Goal: Task Accomplishment & Management: Complete application form

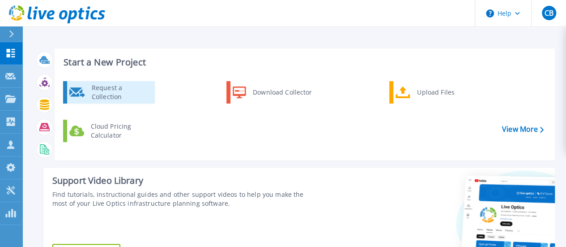
click at [126, 91] on div "Request a Collection" at bounding box center [119, 92] width 65 height 18
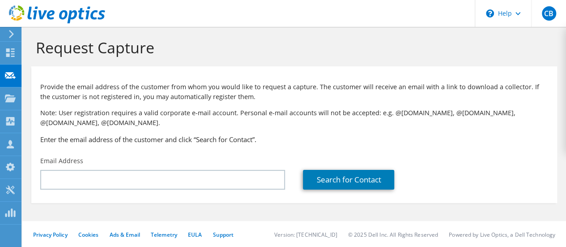
scroll to position [4, 0]
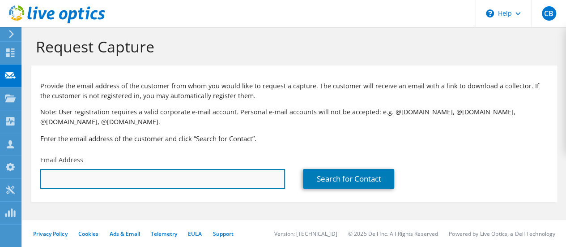
click at [81, 179] on input "text" at bounding box center [162, 179] width 245 height 20
click at [67, 183] on input "sergio" at bounding box center [162, 179] width 245 height 20
paste input ".castro@microhome.com.co"
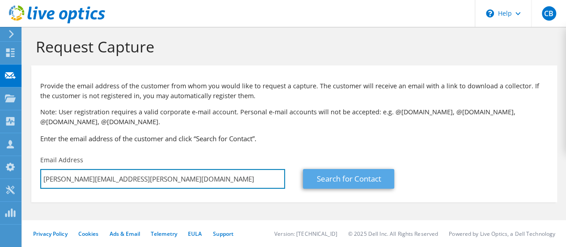
type input "[PERSON_NAME][EMAIL_ADDRESS][PERSON_NAME][DOMAIN_NAME]"
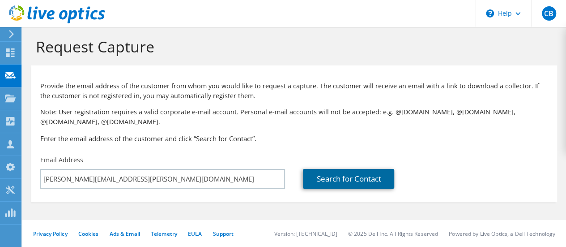
click at [337, 179] on link "Search for Contact" at bounding box center [348, 179] width 91 height 20
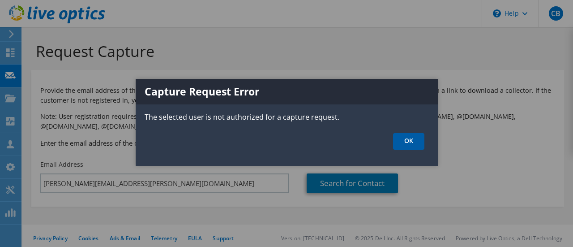
click at [414, 142] on link "OK" at bounding box center [408, 141] width 31 height 17
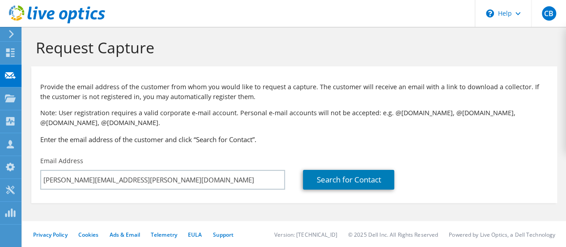
scroll to position [4, 0]
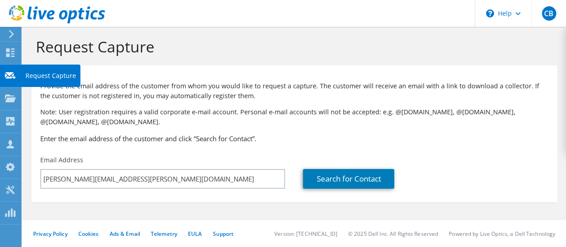
click at [14, 75] on icon at bounding box center [10, 75] width 11 height 9
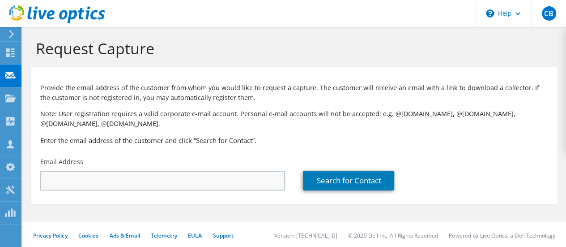
scroll to position [4, 0]
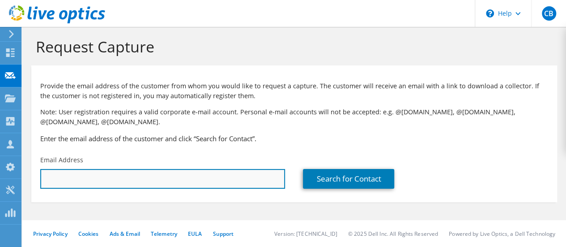
click at [88, 182] on input "text" at bounding box center [162, 179] width 245 height 20
paste input "sergio.castro@microhome.com.co"
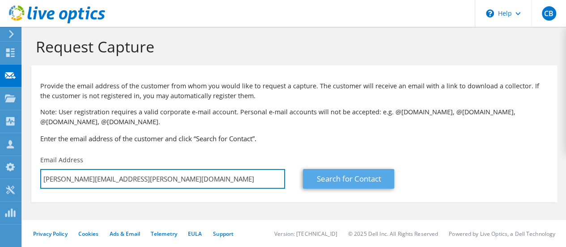
type input "sergio.castro@microhome.com.co"
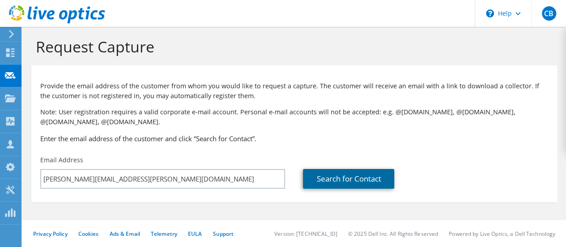
click at [343, 176] on link "Search for Contact" at bounding box center [348, 179] width 91 height 20
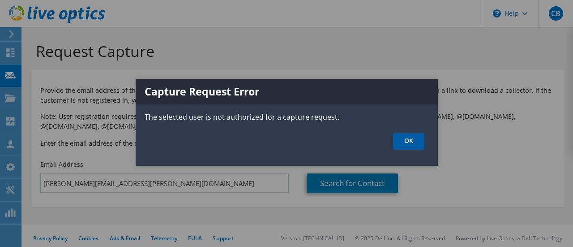
click at [407, 140] on link "OK" at bounding box center [408, 141] width 31 height 17
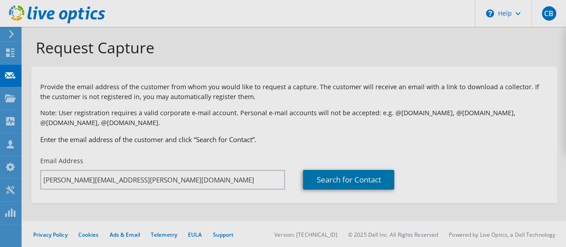
scroll to position [4, 0]
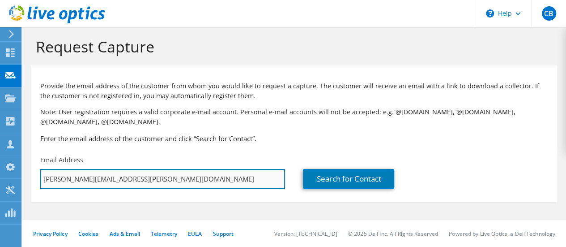
click at [164, 180] on input "sergio.castro@microhome.com.co" at bounding box center [162, 179] width 245 height 20
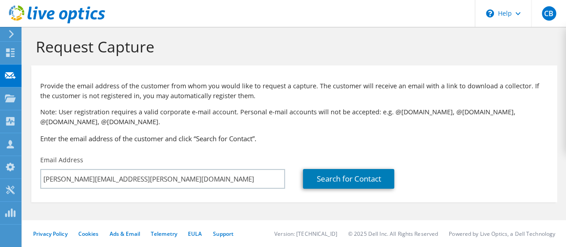
click at [447, 117] on p "Note: User registration requires a valid corporate e-mail account. Personal e-m…" at bounding box center [294, 117] width 508 height 20
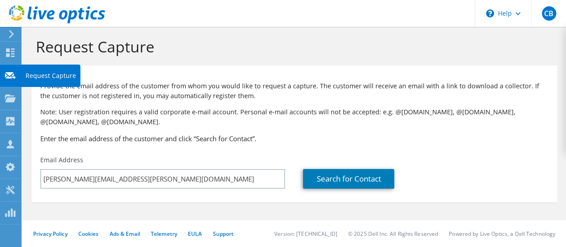
click at [8, 75] on icon at bounding box center [10, 75] width 11 height 9
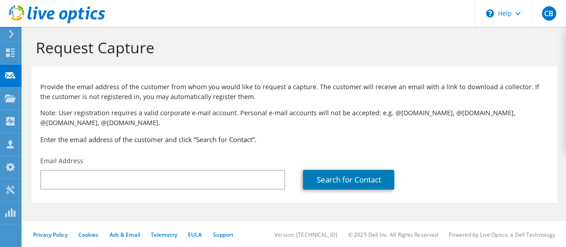
scroll to position [4, 0]
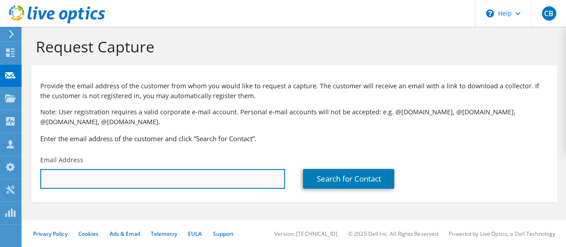
click at [119, 177] on input "text" at bounding box center [162, 179] width 245 height 20
click at [62, 187] on input "rafa" at bounding box center [162, 179] width 245 height 20
paste input "[EMAIL_ADDRESS][PERSON_NAME][DOMAIN_NAME]"
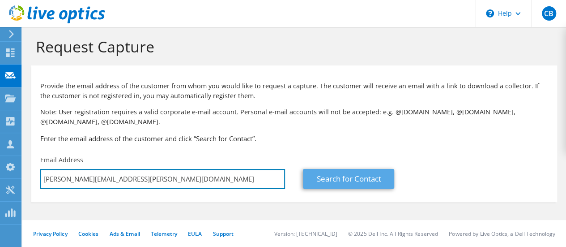
type input "[PERSON_NAME][EMAIL_ADDRESS][PERSON_NAME][DOMAIN_NAME]"
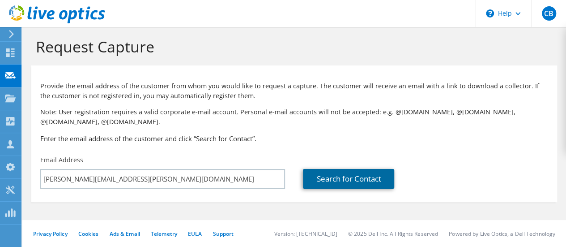
click at [355, 179] on link "Search for Contact" at bounding box center [348, 179] width 91 height 20
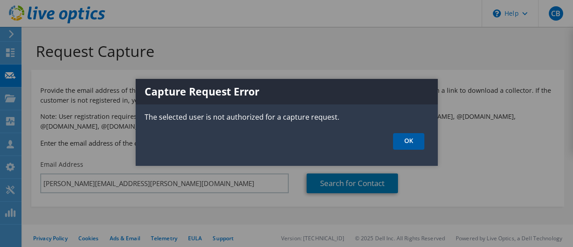
click at [408, 142] on link "OK" at bounding box center [408, 141] width 31 height 17
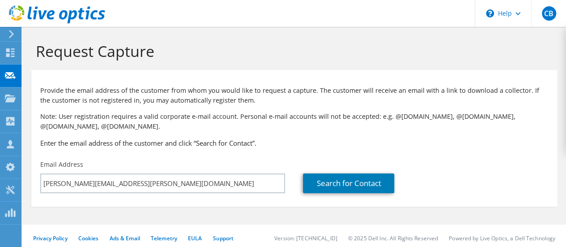
scroll to position [4, 0]
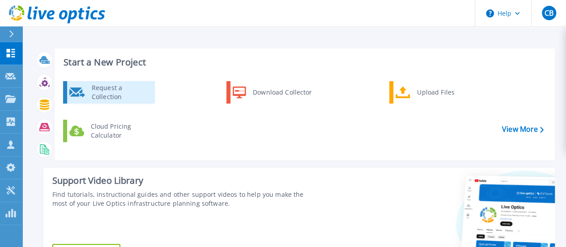
click at [117, 97] on div "Request a Collection" at bounding box center [119, 92] width 65 height 18
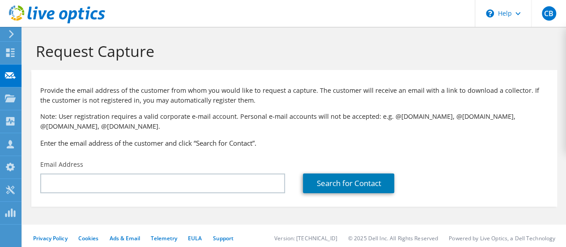
scroll to position [4, 0]
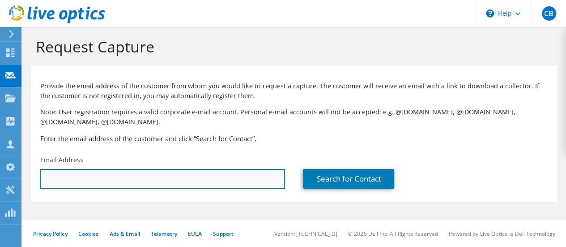
click at [121, 177] on input "text" at bounding box center [162, 179] width 245 height 20
paste input "[PERSON_NAME][EMAIL_ADDRESS][PERSON_NAME][DOMAIN_NAME]"
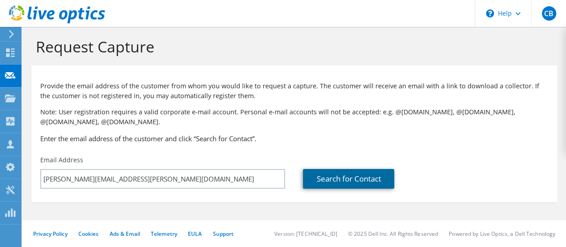
click at [338, 180] on link "Search for Contact" at bounding box center [348, 179] width 91 height 20
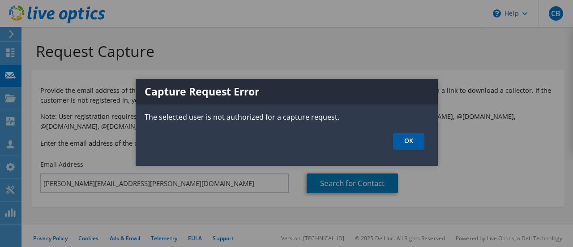
click at [407, 141] on link "OK" at bounding box center [408, 141] width 31 height 17
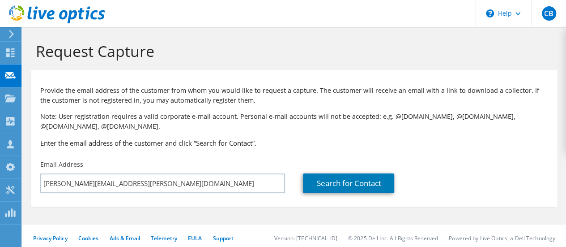
scroll to position [4, 0]
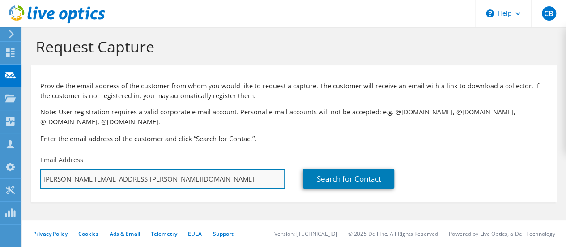
click at [123, 176] on input "rafael.rincon@dell.com" at bounding box center [162, 179] width 245 height 20
click at [133, 182] on input "rafael.rincon@dell.com" at bounding box center [162, 179] width 245 height 20
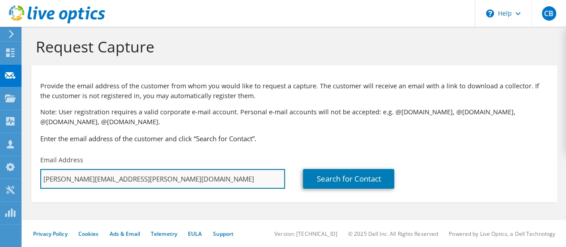
click at [133, 182] on input "rafael.rincon@dell.com" at bounding box center [162, 179] width 245 height 20
paste input "sergio.castro@microhome.com.co"
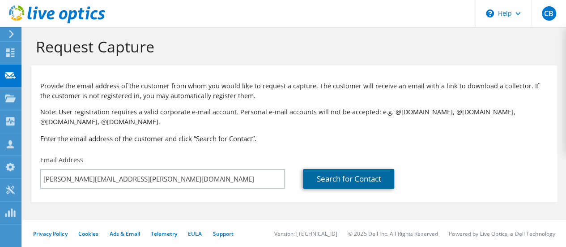
click at [343, 179] on link "Search for Contact" at bounding box center [348, 179] width 91 height 20
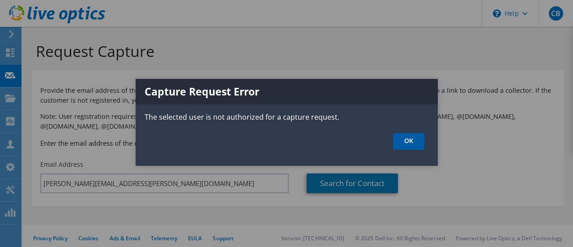
click at [410, 140] on link "OK" at bounding box center [408, 141] width 31 height 17
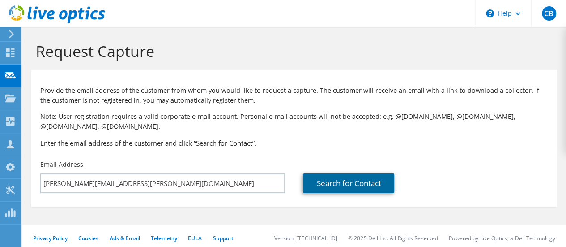
click at [367, 182] on link "Search for Contact" at bounding box center [348, 183] width 91 height 20
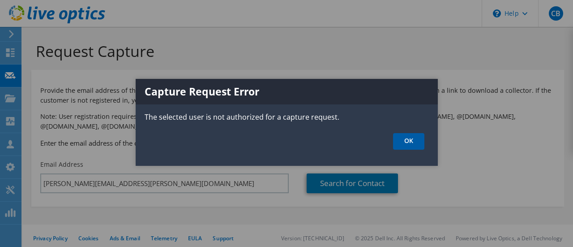
click at [418, 138] on link "OK" at bounding box center [408, 141] width 31 height 17
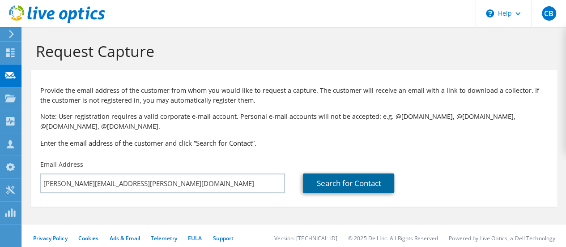
click at [389, 184] on link "Search for Contact" at bounding box center [348, 183] width 91 height 20
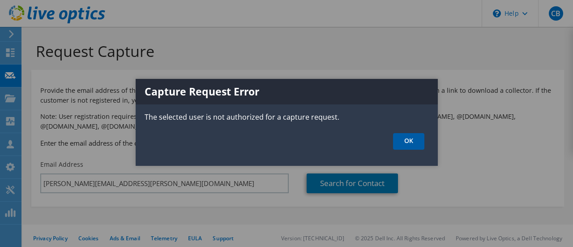
click at [414, 143] on link "OK" at bounding box center [408, 141] width 31 height 17
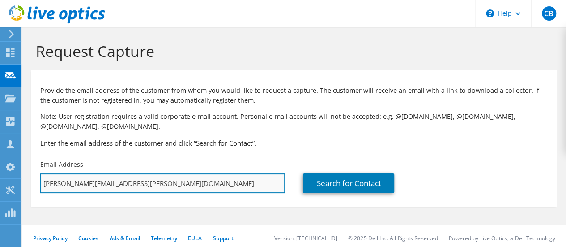
click at [88, 189] on input "sergio.castro@microhome.com.co" at bounding box center [162, 183] width 245 height 20
paste input "estiven_pardo@ongcvidesh.in"
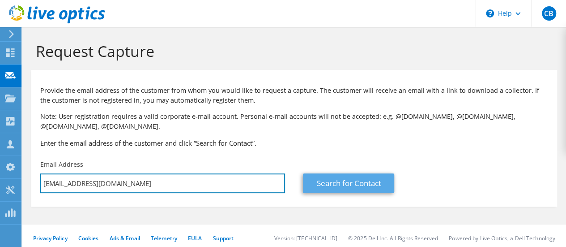
type input "estiven_pardo@ongcvidesh.in"
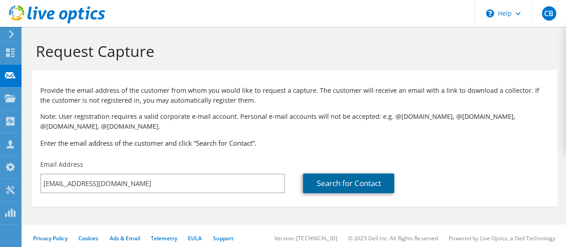
click at [342, 179] on link "Search for Contact" at bounding box center [348, 183] width 91 height 20
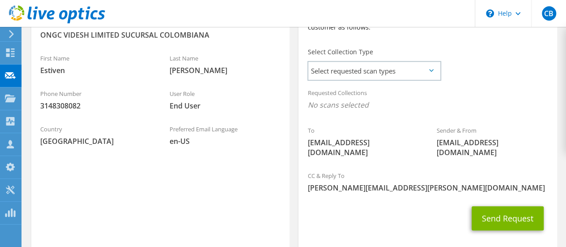
scroll to position [269, 0]
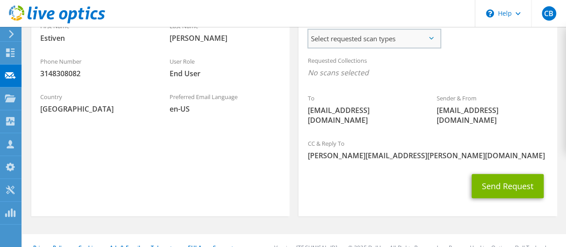
click at [434, 46] on span "Select requested scan types" at bounding box center [374, 39] width 132 height 18
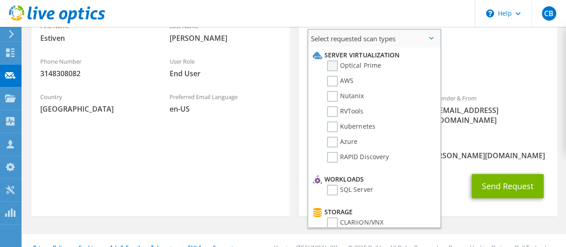
click at [336, 67] on label "Optical Prime" at bounding box center [354, 65] width 54 height 11
click at [0, 0] on input "Optical Prime" at bounding box center [0, 0] width 0 height 0
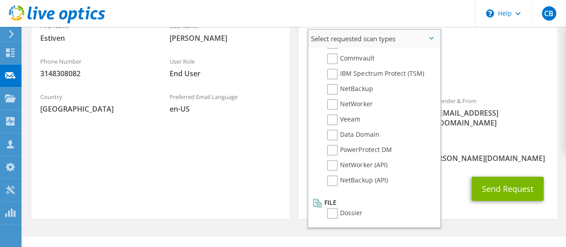
scroll to position [426, 0]
click at [334, 215] on label "Dossier" at bounding box center [344, 212] width 35 height 11
click at [0, 0] on input "Dossier" at bounding box center [0, 0] width 0 height 0
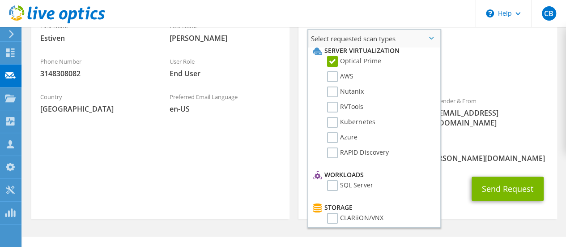
scroll to position [0, 0]
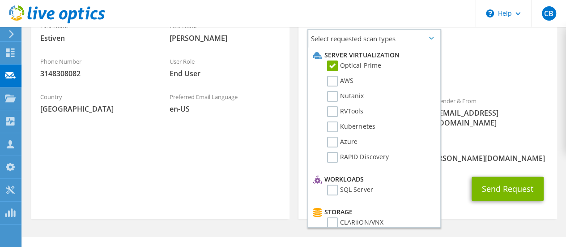
click at [501, 153] on span "[PERSON_NAME][EMAIL_ADDRESS][PERSON_NAME][DOMAIN_NAME]" at bounding box center [428, 158] width 240 height 10
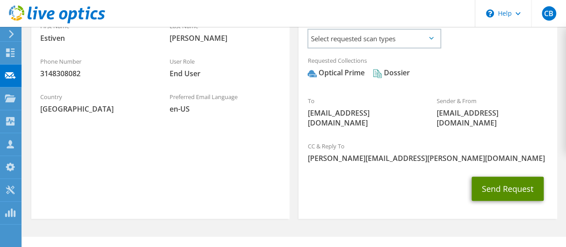
click at [507, 180] on button "Send Request" at bounding box center [508, 188] width 72 height 24
